Goal: Find specific page/section: Find specific page/section

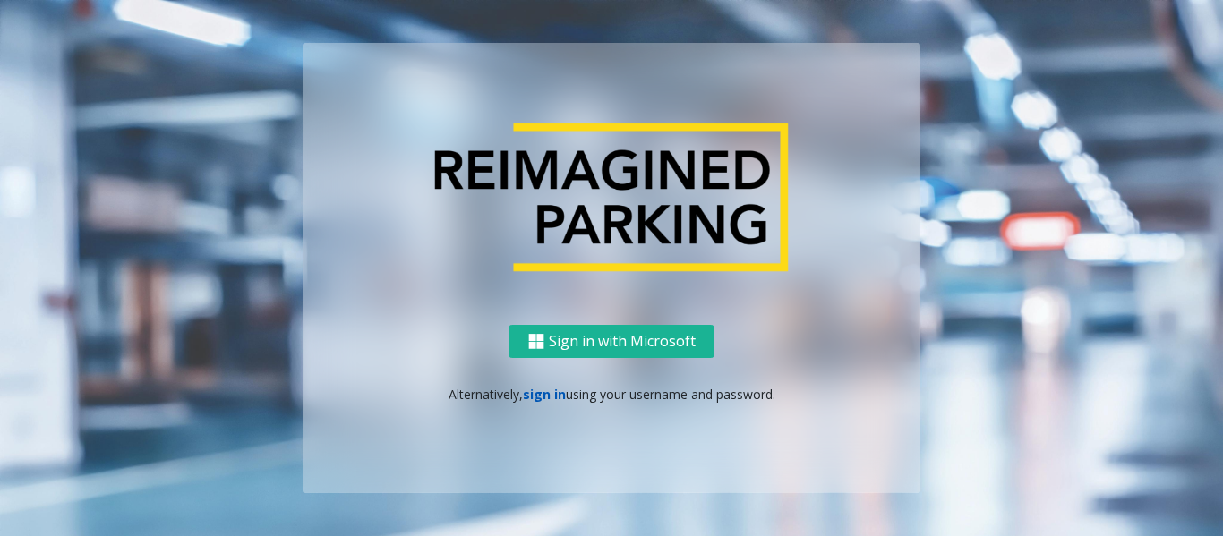
click at [558, 397] on link "sign in" at bounding box center [544, 394] width 43 height 17
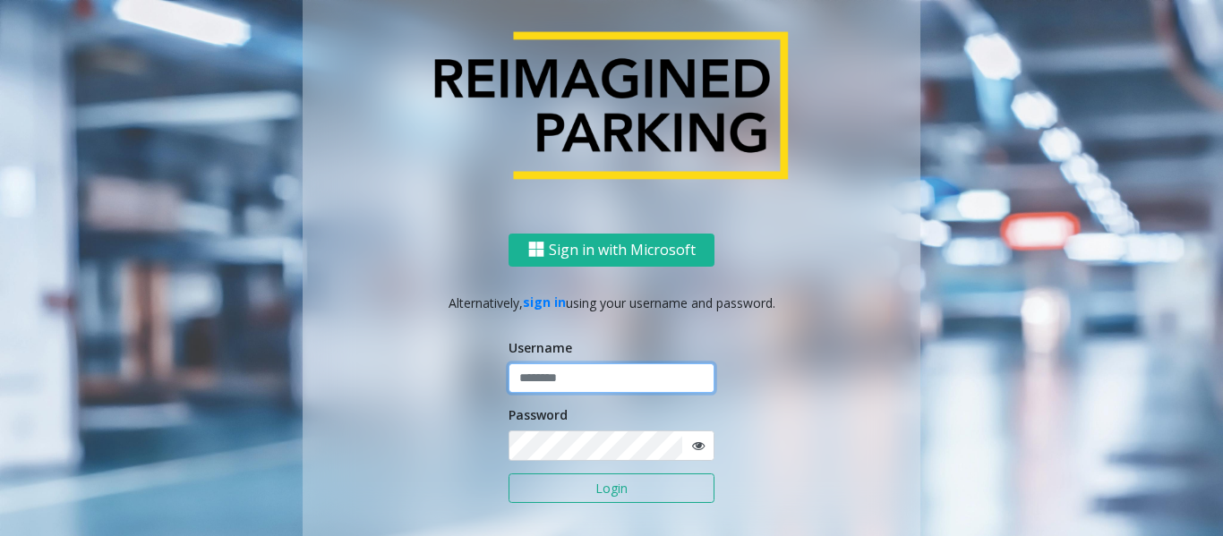
type input "******"
click at [638, 483] on button "Login" at bounding box center [612, 489] width 206 height 30
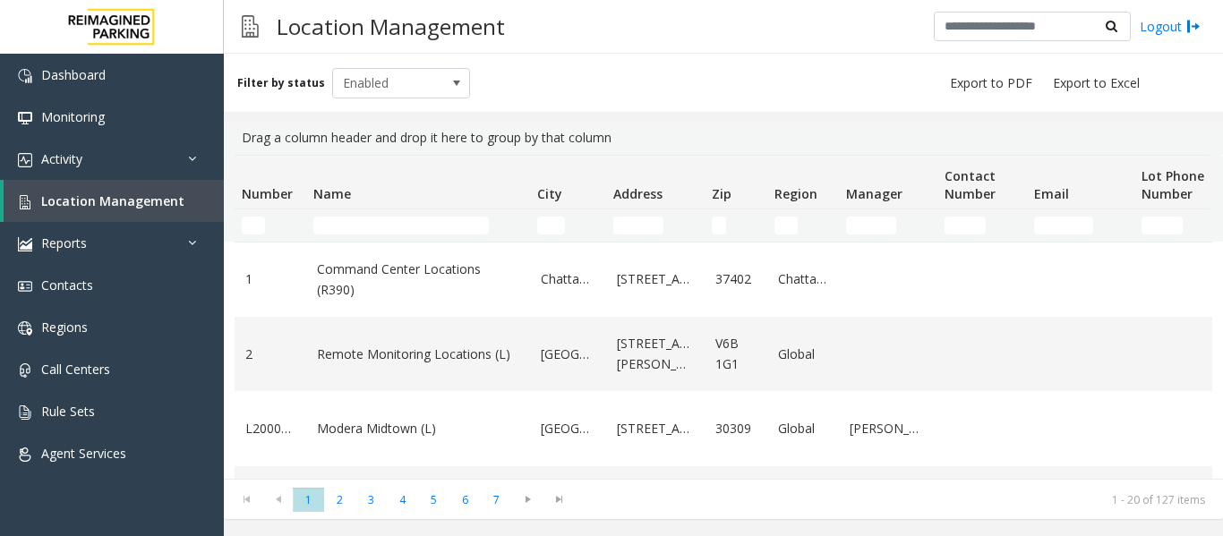
drag, startPoint x: 0, startPoint y: 0, endPoint x: 341, endPoint y: 216, distance: 403.6
click at [341, 216] on td "Name Filter" at bounding box center [418, 226] width 224 height 32
click at [347, 226] on input "Name Filter" at bounding box center [400, 226] width 175 height 18
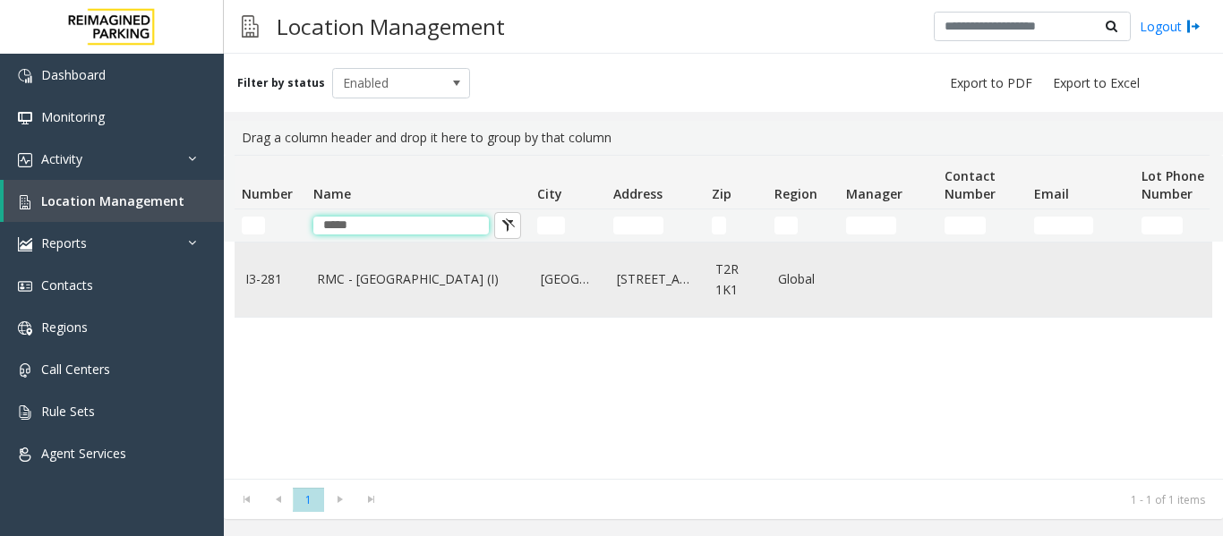
type input "*****"
click at [405, 283] on link "RMC - Mount Royal Village (I)" at bounding box center [418, 279] width 202 height 20
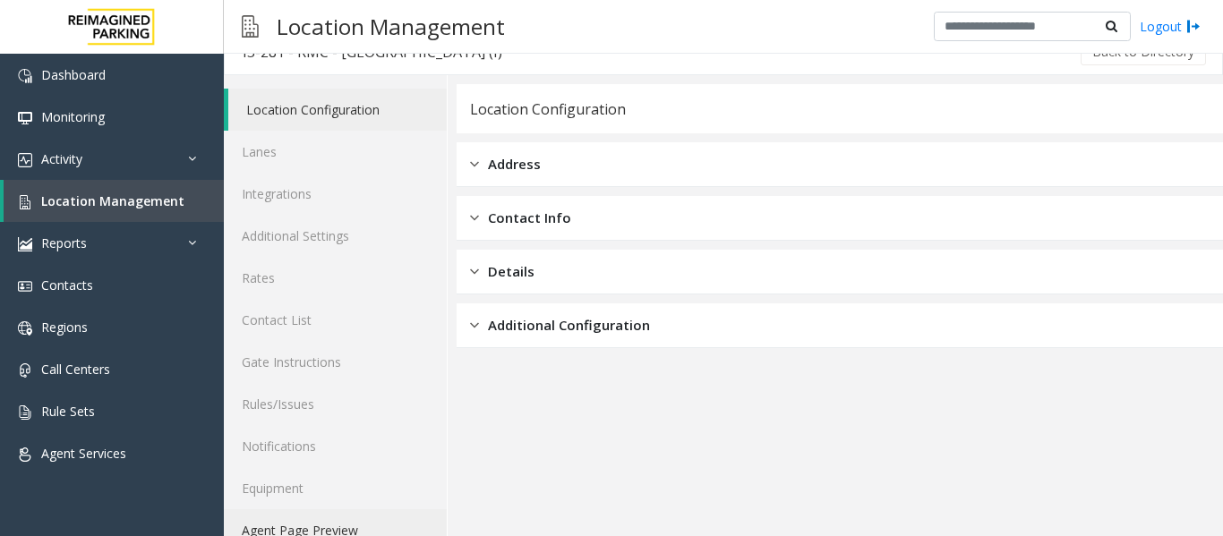
scroll to position [54, 0]
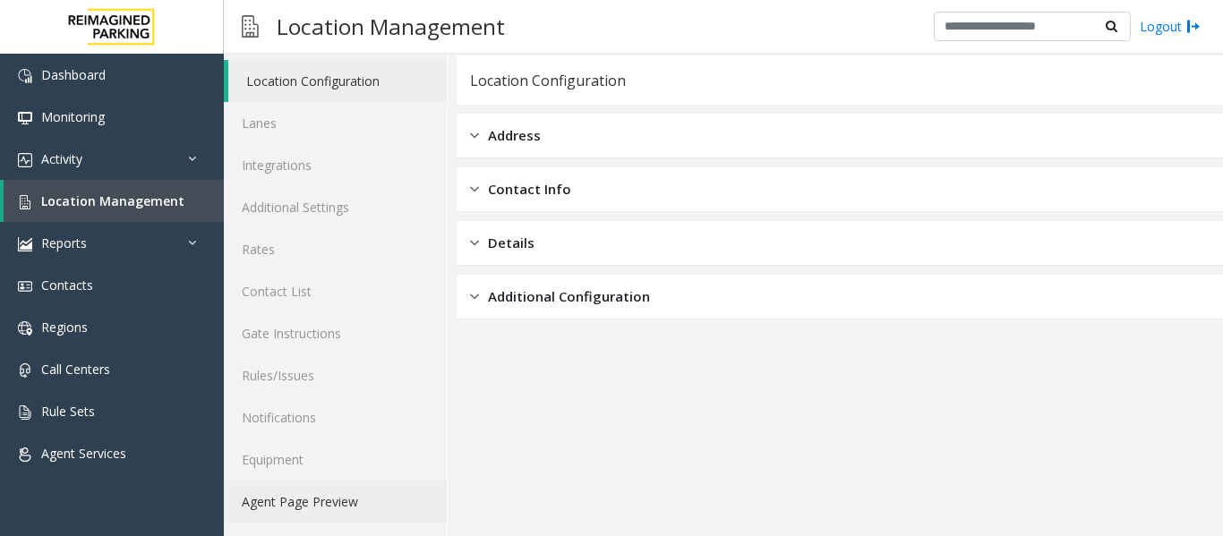
click at [286, 505] on link "Agent Page Preview" at bounding box center [335, 502] width 223 height 42
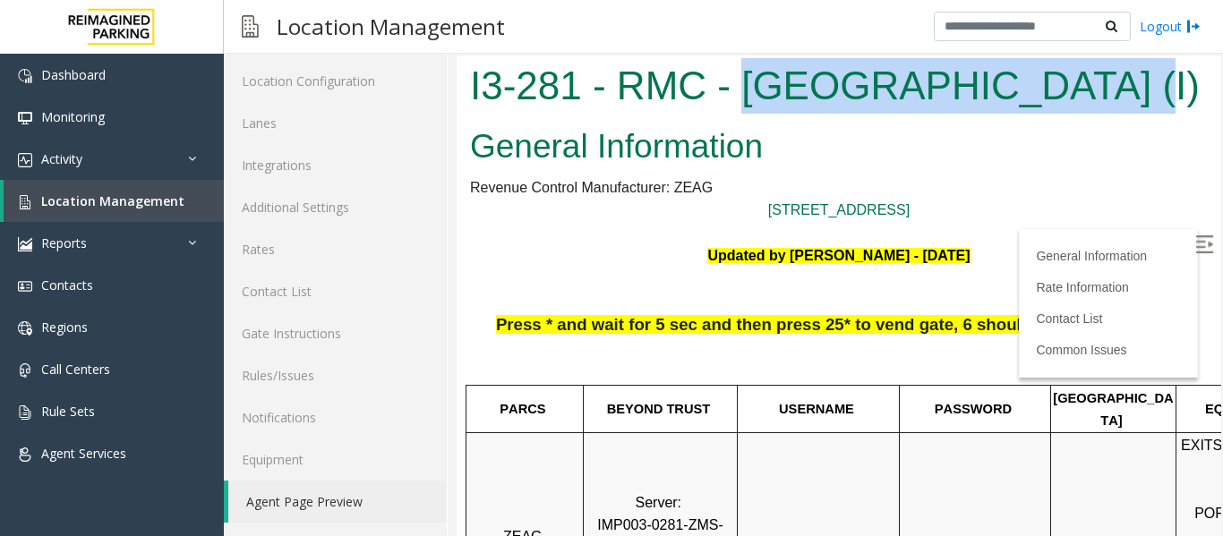
drag, startPoint x: 740, startPoint y: 82, endPoint x: 1092, endPoint y: 92, distance: 352.0
click at [1092, 92] on h1 "I3-281 - RMC - Mount Royal Village (I)" at bounding box center [839, 86] width 738 height 56
copy h1 "Mount Royal Village"
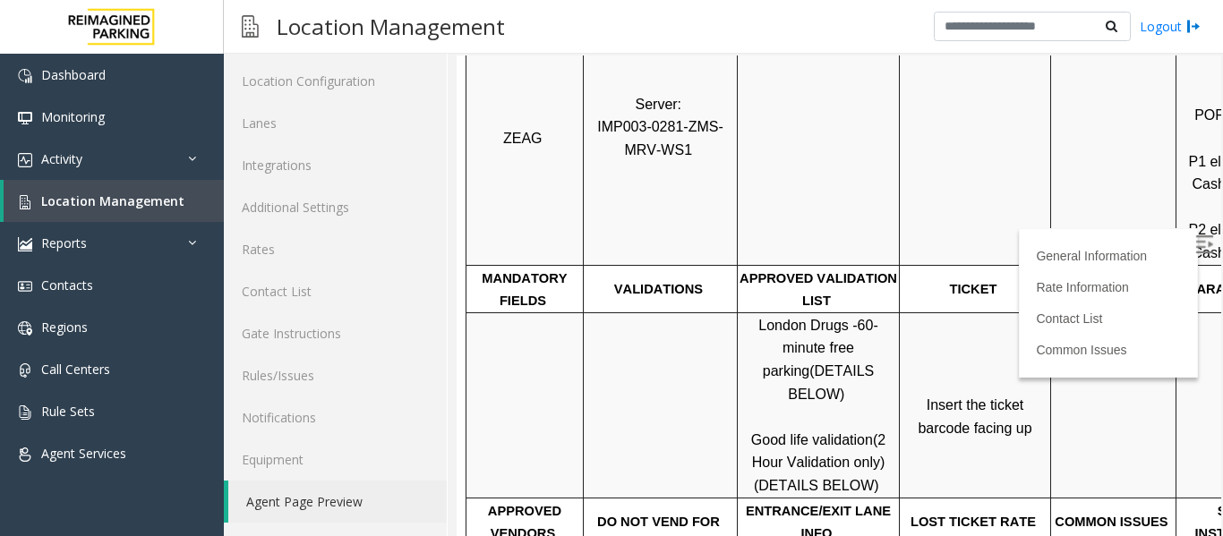
scroll to position [448, 0]
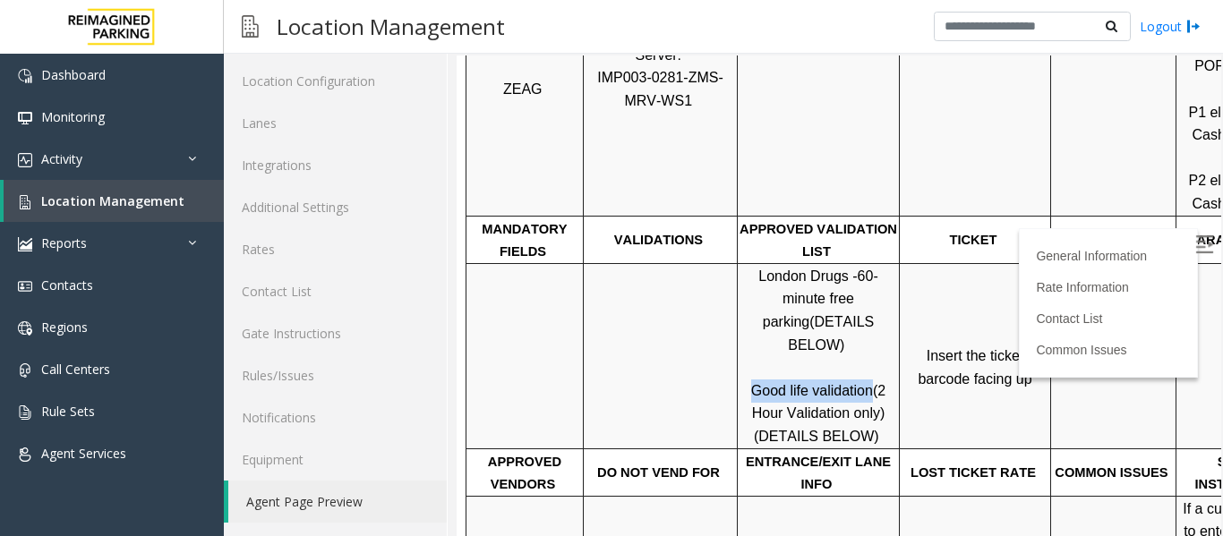
drag, startPoint x: 749, startPoint y: 343, endPoint x: 866, endPoint y: 350, distance: 116.6
click at [866, 350] on p "London Drugs - 60-minute free parking (DETAILS BELOW) Good life validation (2 H…" at bounding box center [818, 357] width 159 height 184
copy span "Good life validation"
click at [1195, 240] on img at bounding box center [1204, 244] width 18 height 18
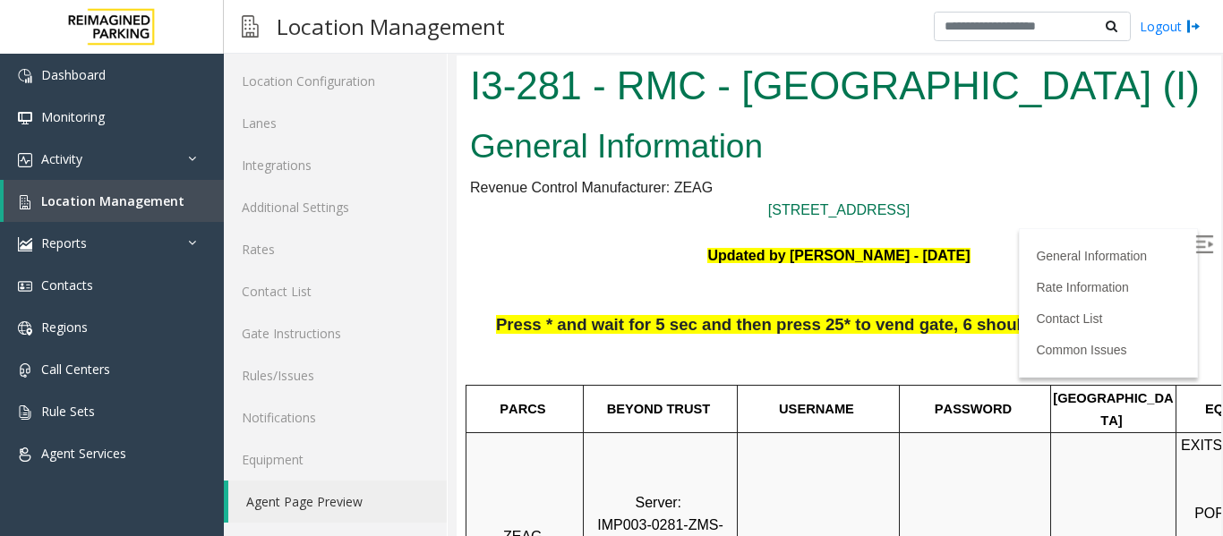
scroll to position [0, 0]
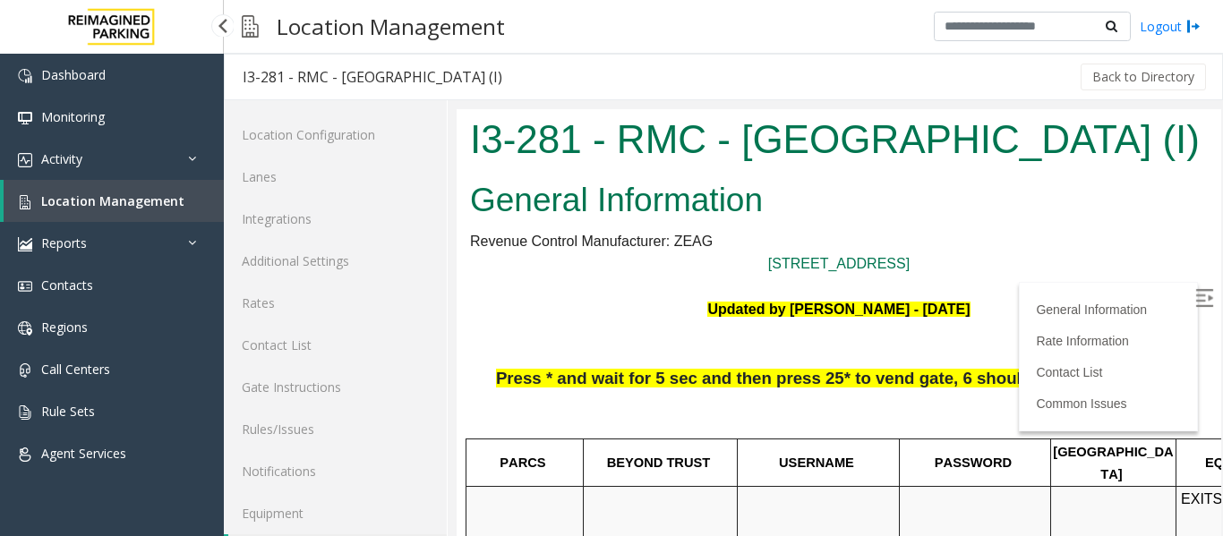
click at [130, 212] on link "Location Management" at bounding box center [114, 201] width 220 height 42
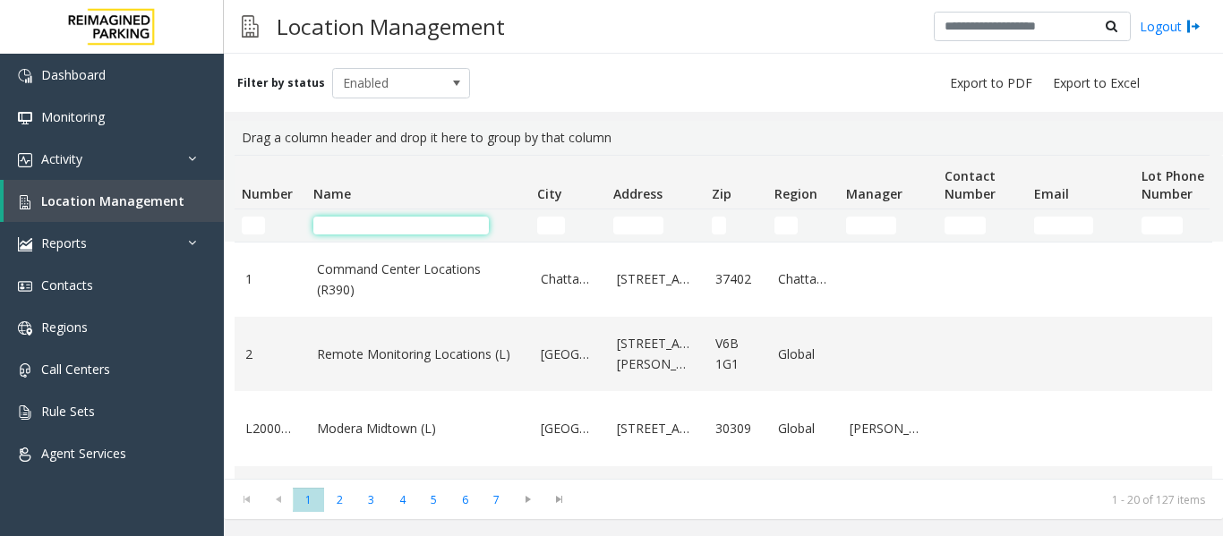
click at [346, 222] on input "Name Filter" at bounding box center [400, 226] width 175 height 18
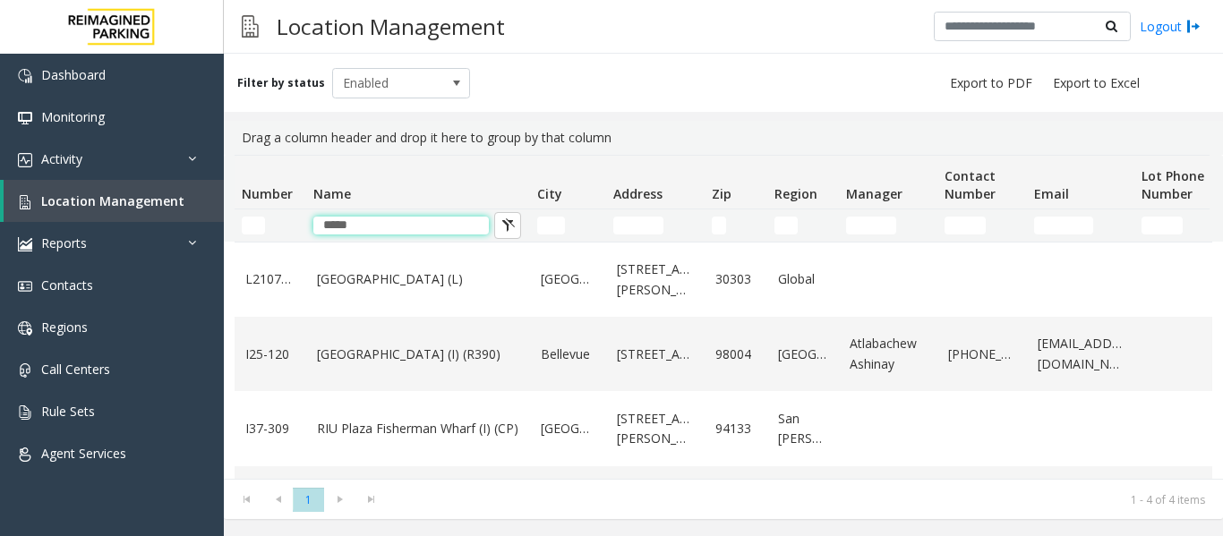
type input "*****"
click at [391, 372] on td "Plaza East Garage (I) (R390)" at bounding box center [418, 354] width 224 height 74
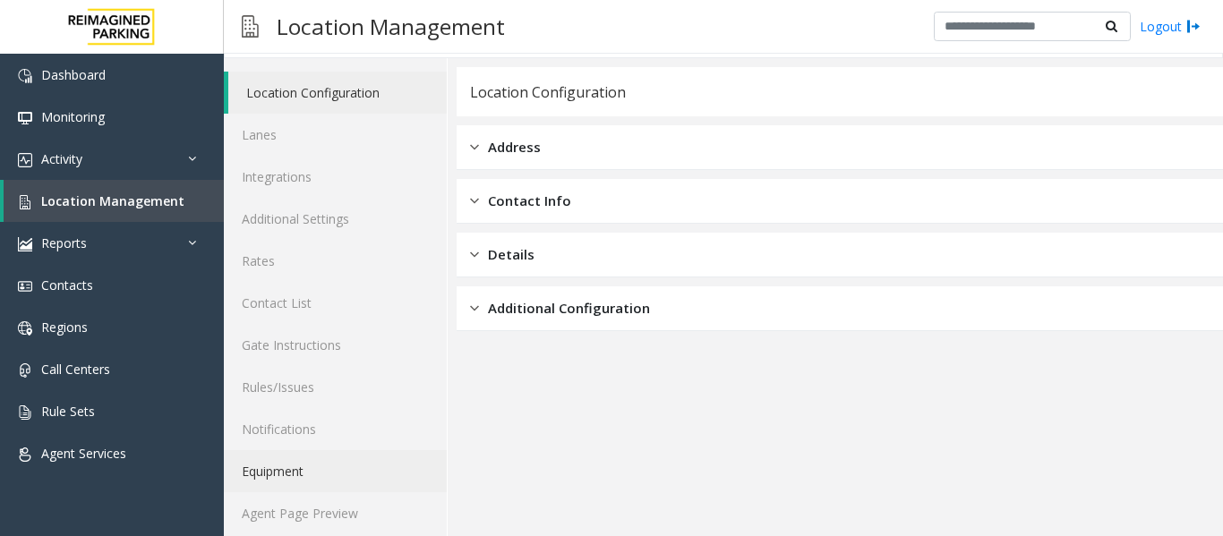
scroll to position [54, 0]
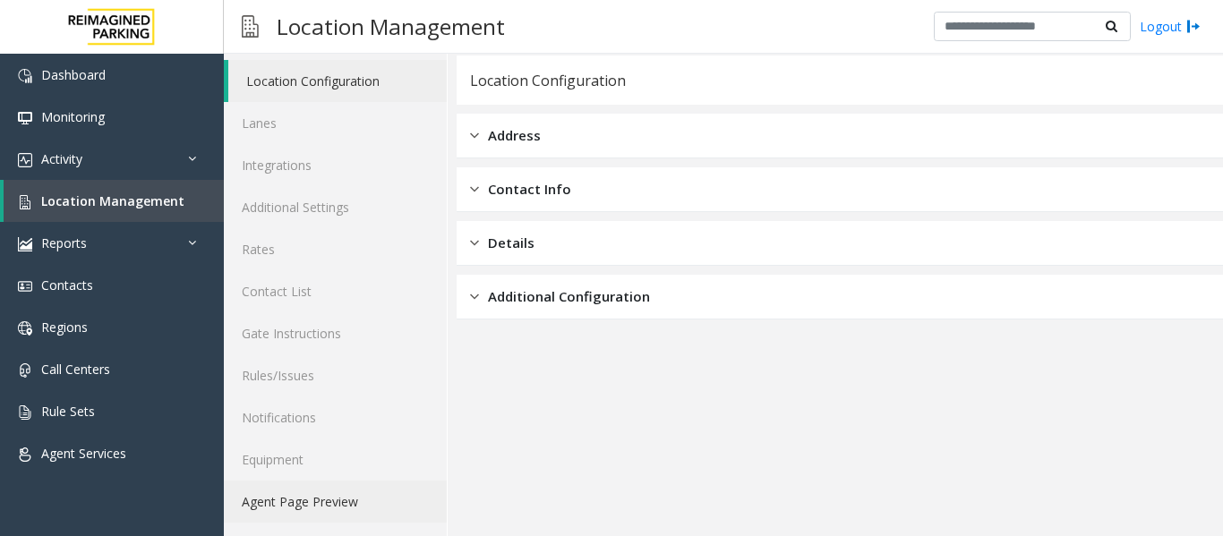
click at [323, 502] on link "Agent Page Preview" at bounding box center [335, 502] width 223 height 42
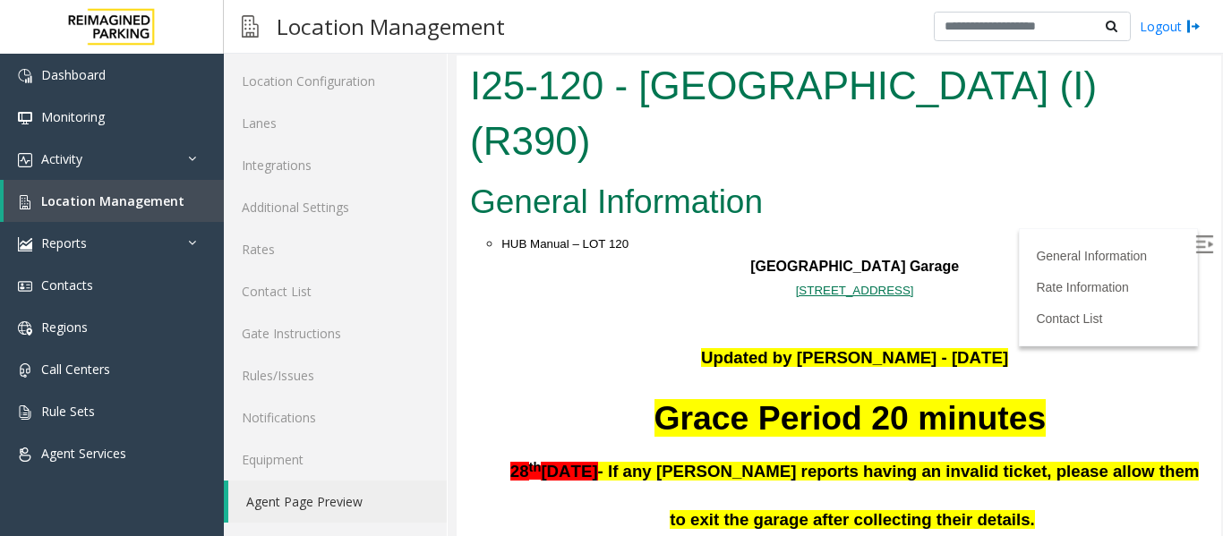
click at [1195, 243] on img at bounding box center [1204, 244] width 18 height 18
click at [786, 179] on h2 "General Information" at bounding box center [839, 202] width 738 height 47
drag, startPoint x: 786, startPoint y: 164, endPoint x: 671, endPoint y: 227, distance: 131.0
click at [671, 278] on p "11000 NE 8th St. Bellevue, WA" at bounding box center [854, 289] width 706 height 23
